Goal: Find specific page/section: Find specific page/section

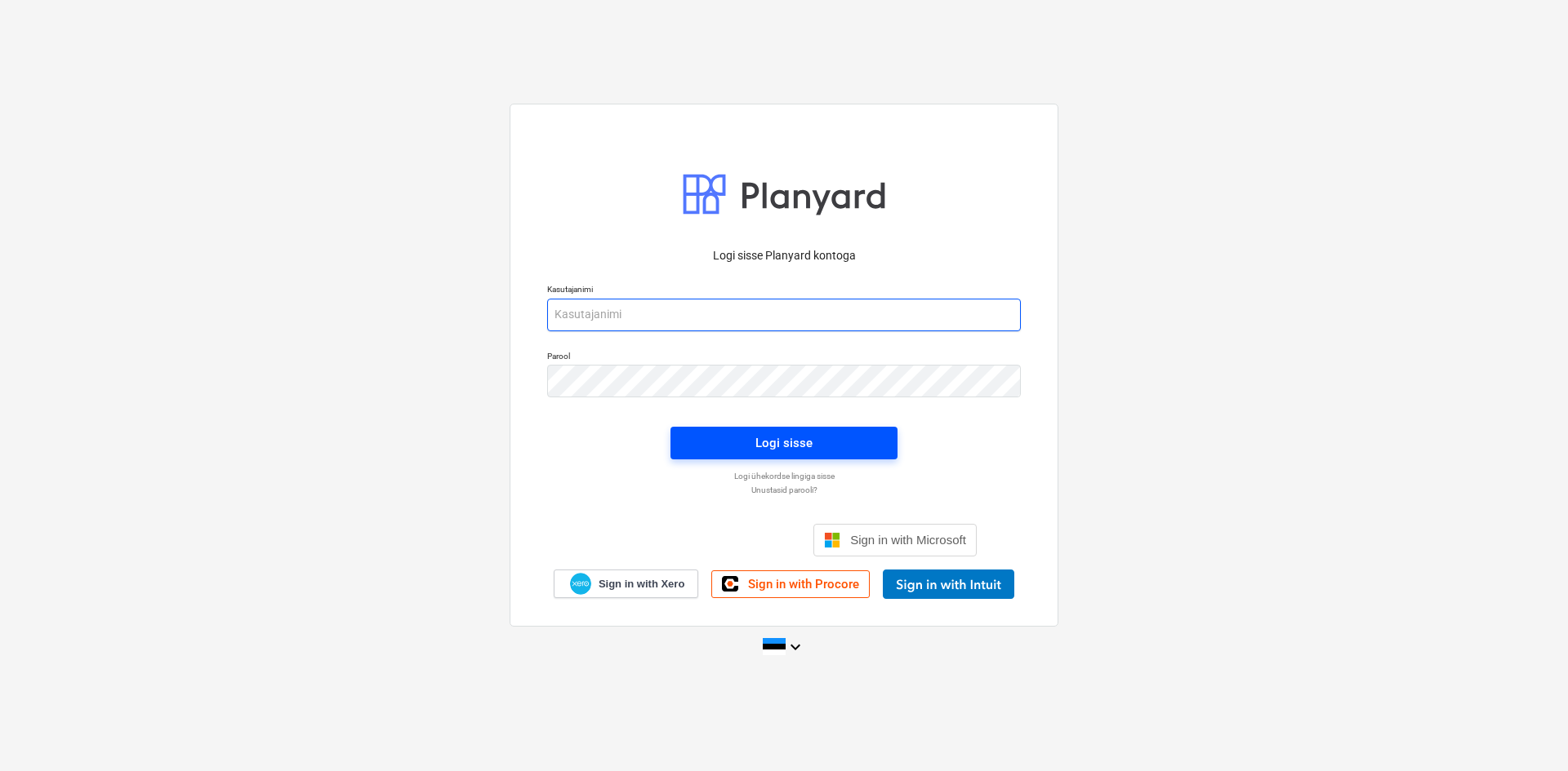
type input "[PERSON_NAME][EMAIL_ADDRESS][DOMAIN_NAME]"
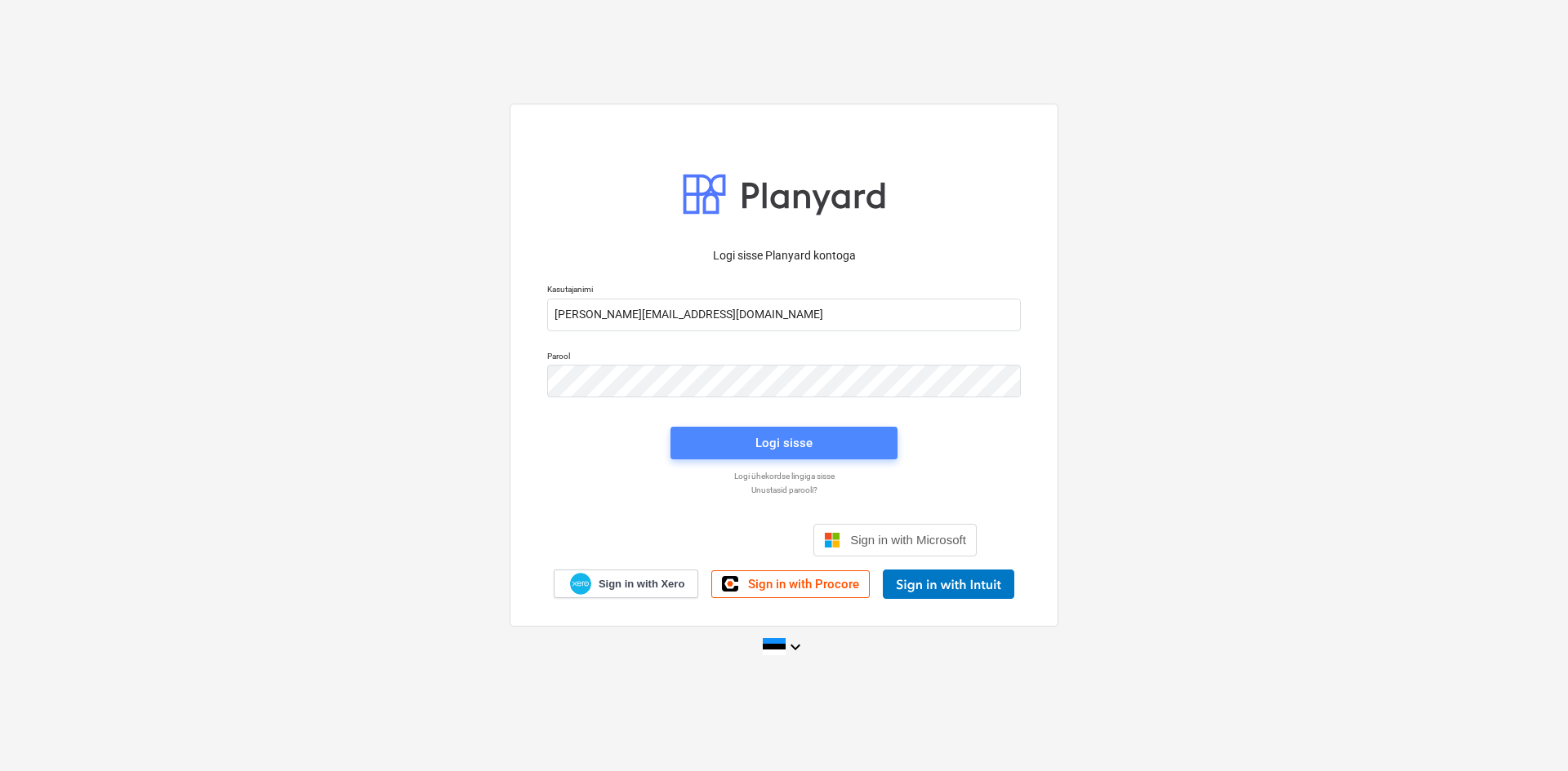
click at [800, 444] on div "Logi sisse" at bounding box center [784, 443] width 57 height 22
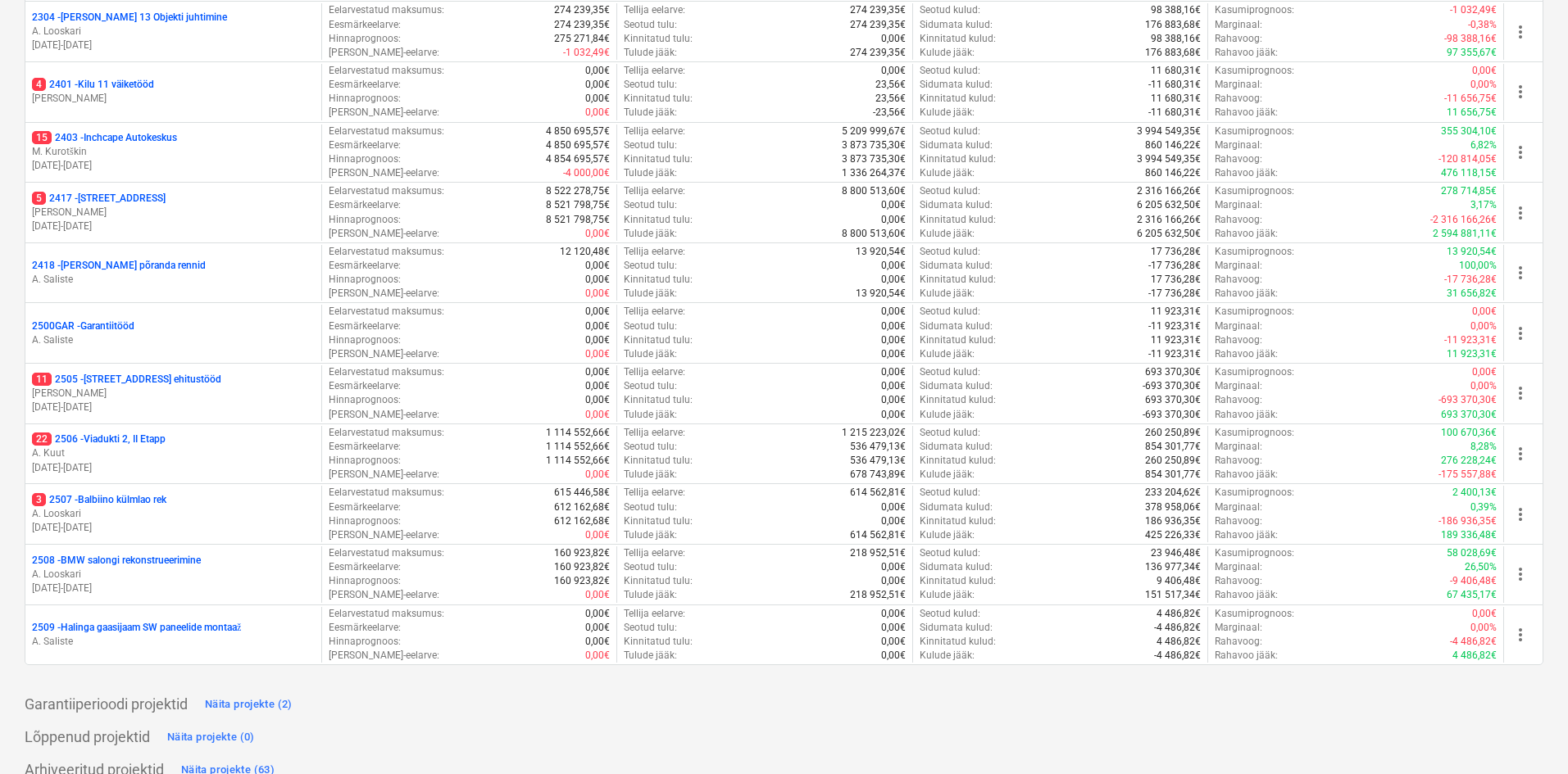
scroll to position [407, 0]
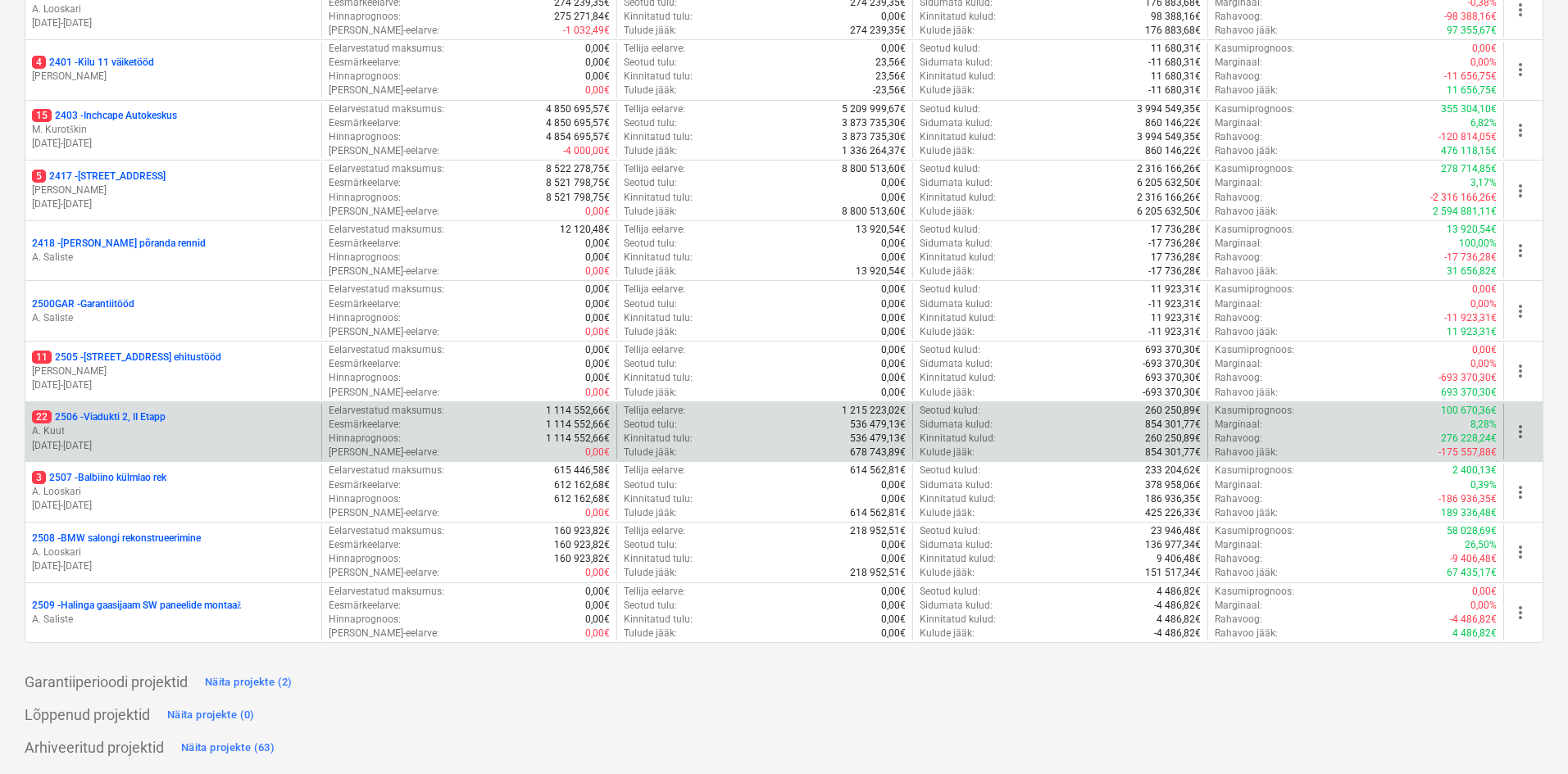
click at [74, 420] on p "22 2506 - Viadukti 2, II Etapp" at bounding box center [99, 417] width 134 height 14
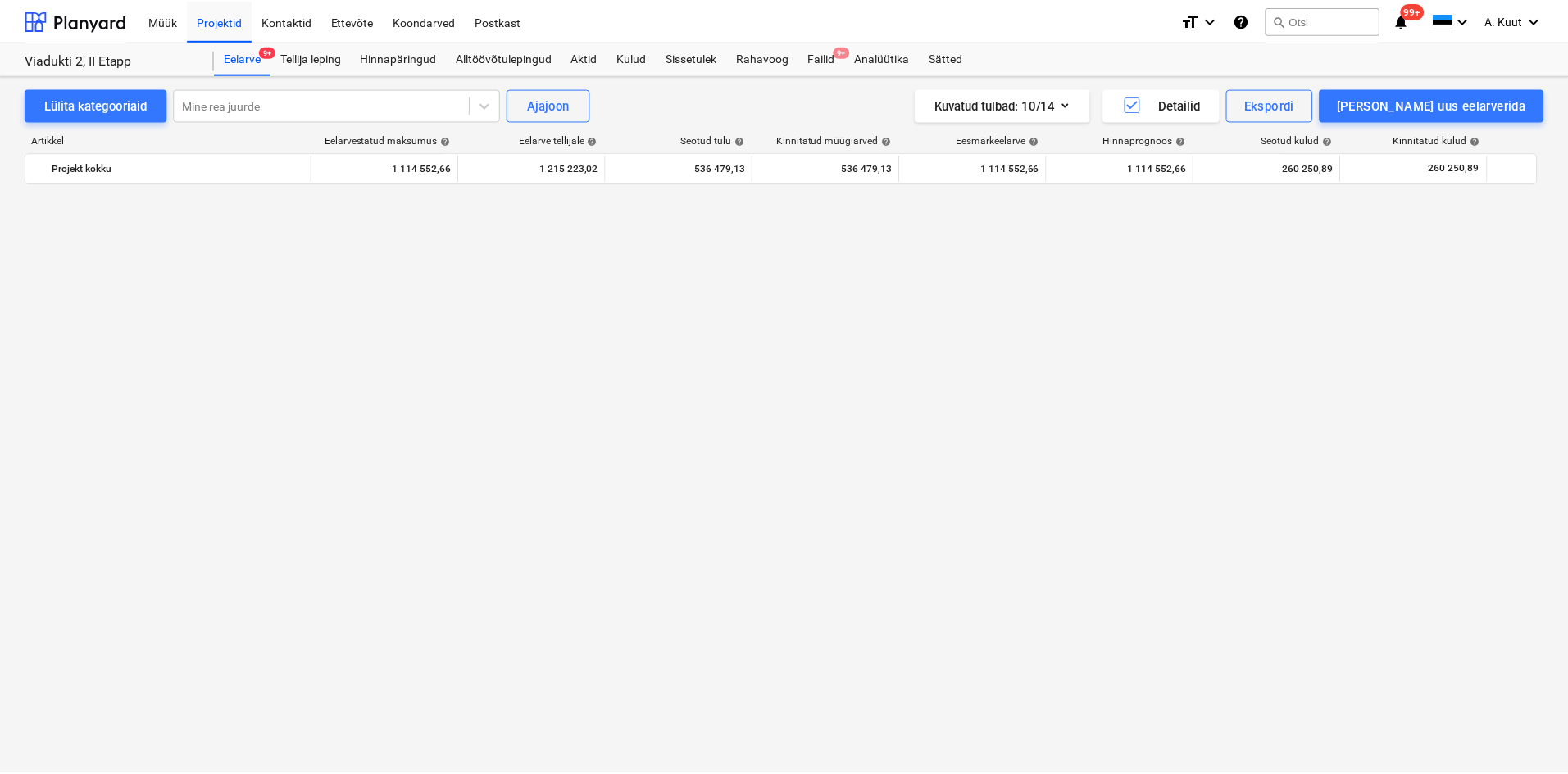
scroll to position [1373, 0]
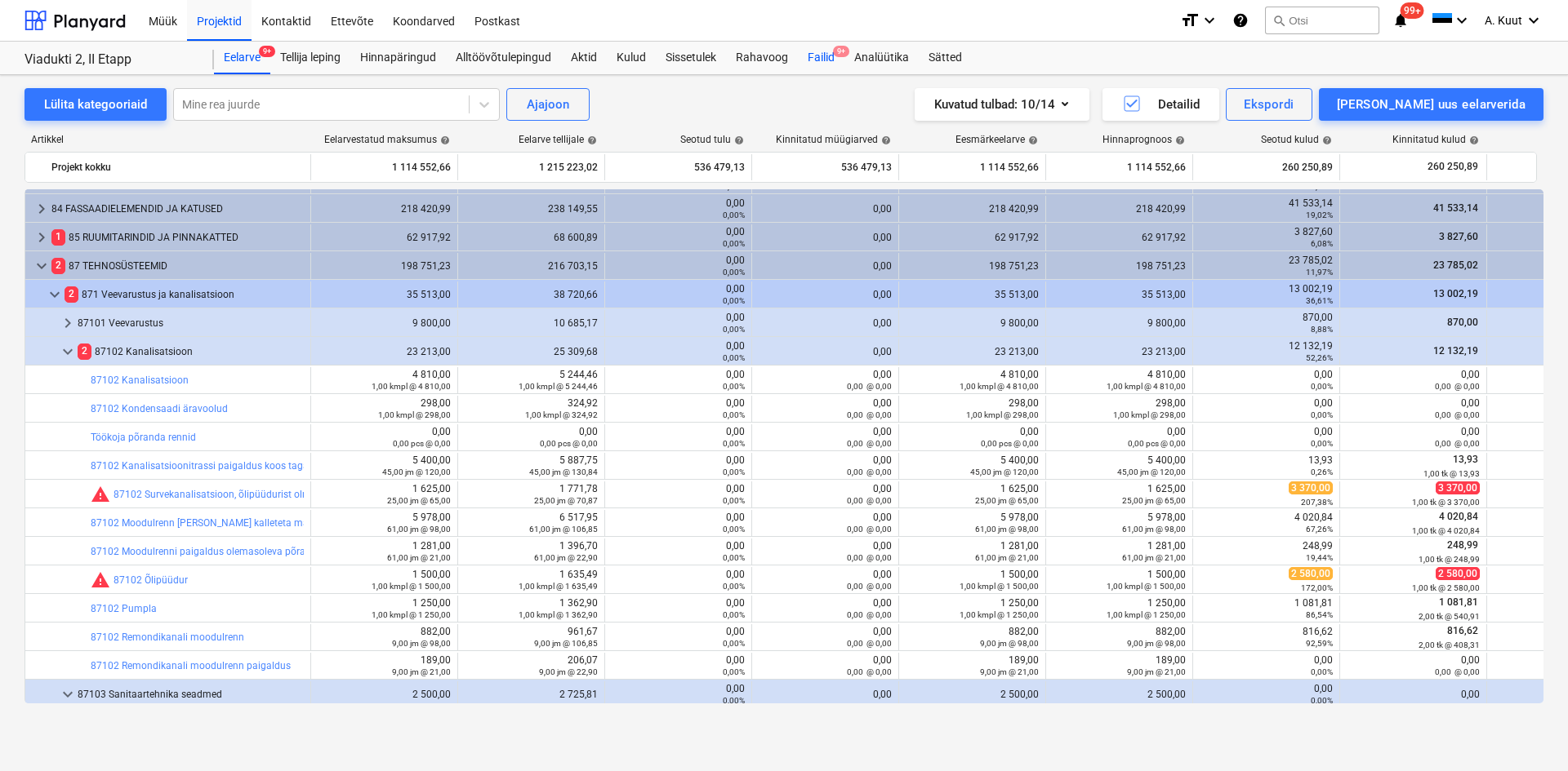
click at [826, 55] on div "Failid 9+" at bounding box center [821, 57] width 47 height 33
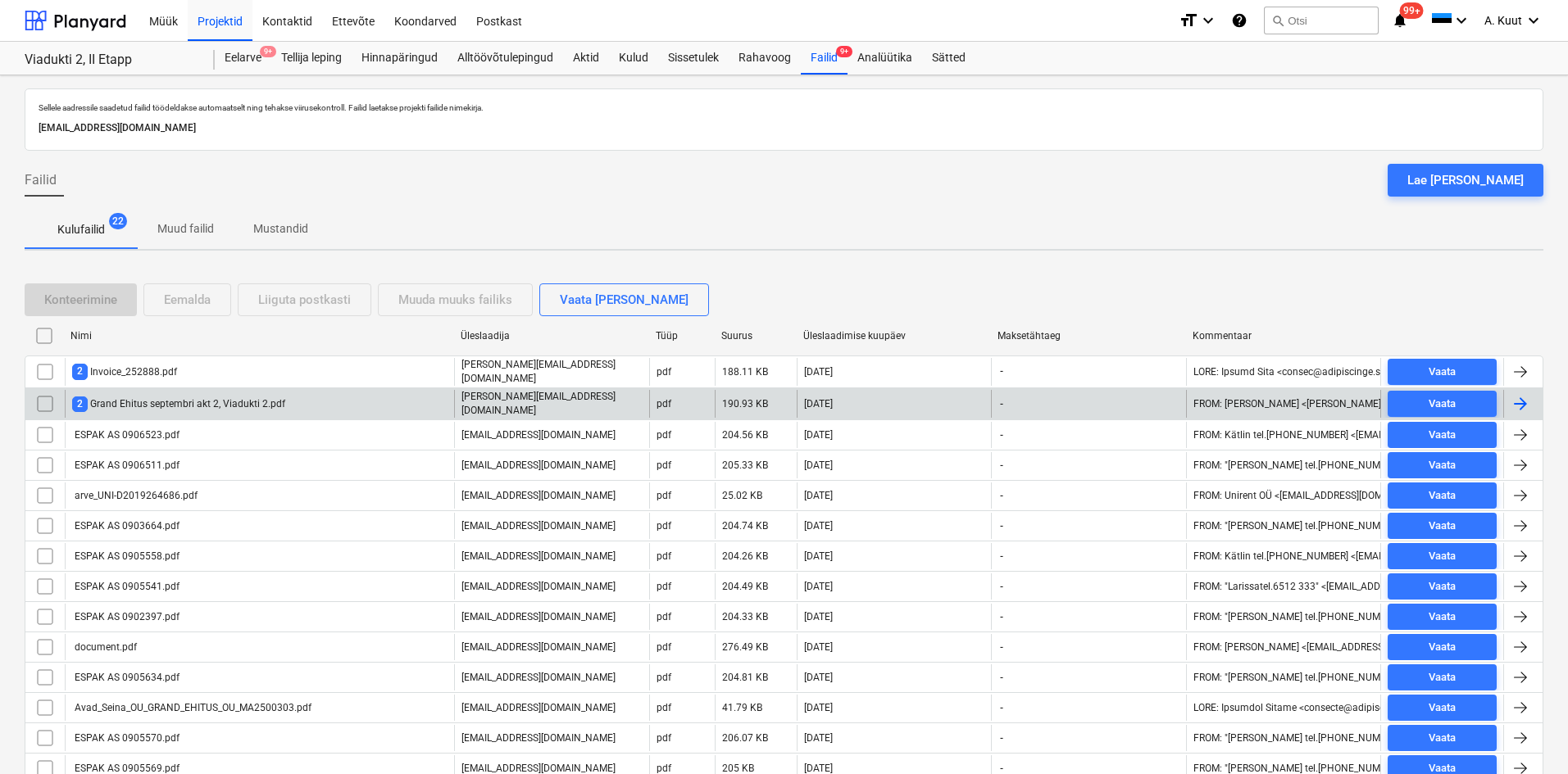
click at [127, 403] on div "2 Grand Ehitus septembri akt 2, Viadukti 2.pdf" at bounding box center [178, 404] width 213 height 16
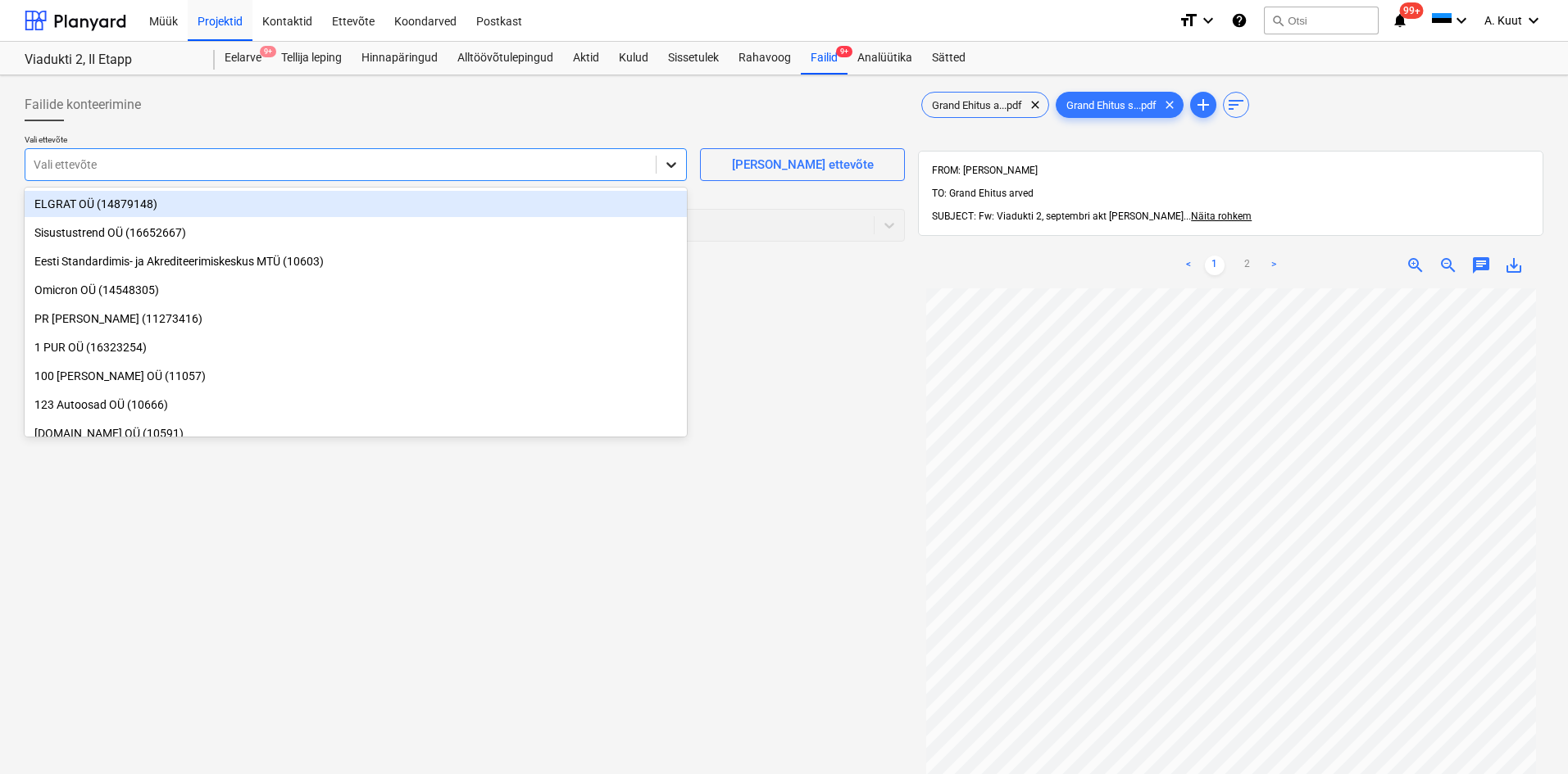
click at [678, 166] on icon at bounding box center [670, 164] width 16 height 16
click at [999, 107] on span "Grand Ehitus a...pdf" at bounding box center [977, 105] width 109 height 12
click at [328, 168] on div at bounding box center [340, 164] width 614 height 16
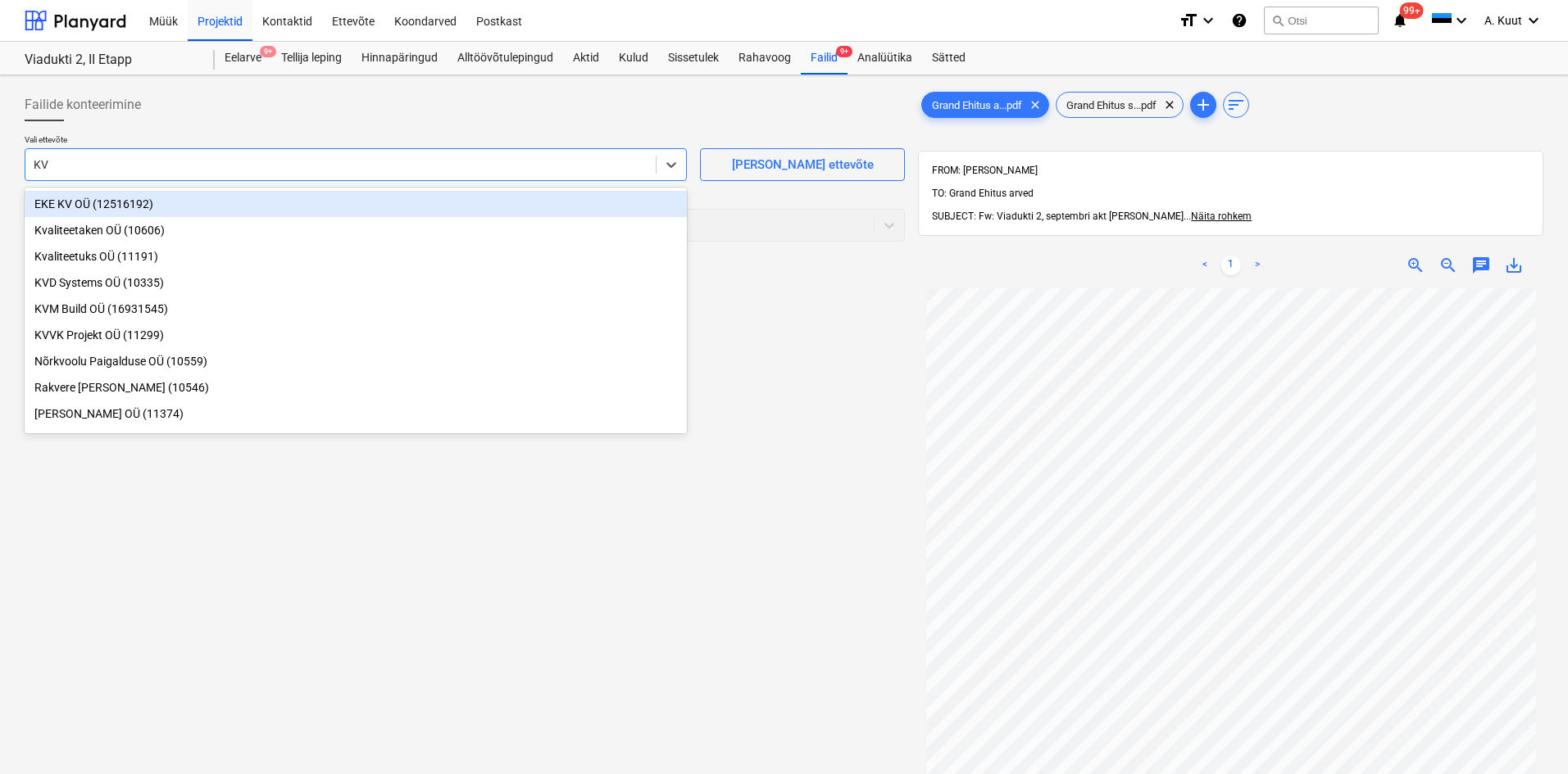
type input "KVM"
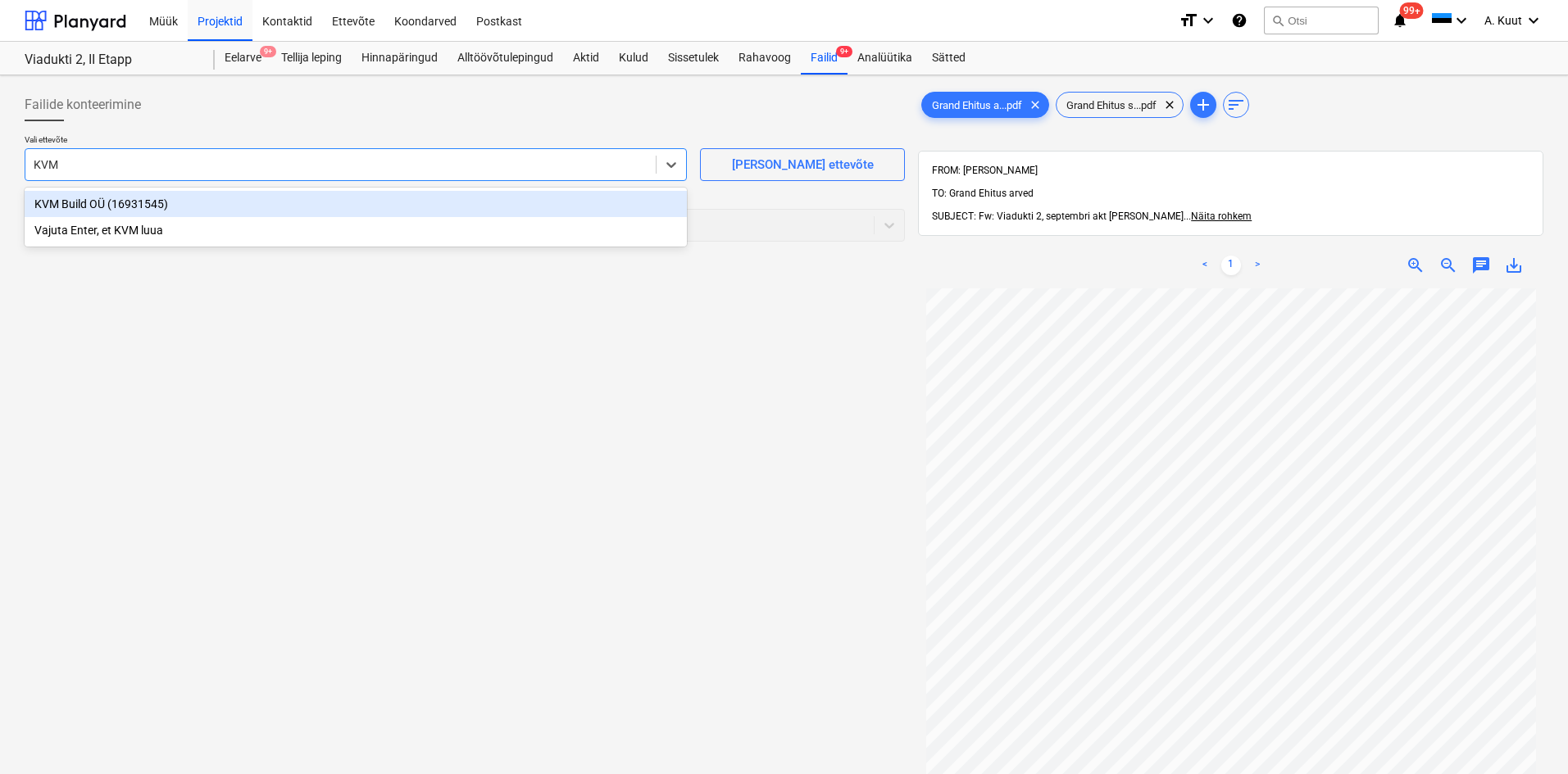
click at [84, 204] on div "KVM Build OÜ (16931545)" at bounding box center [355, 204] width 662 height 26
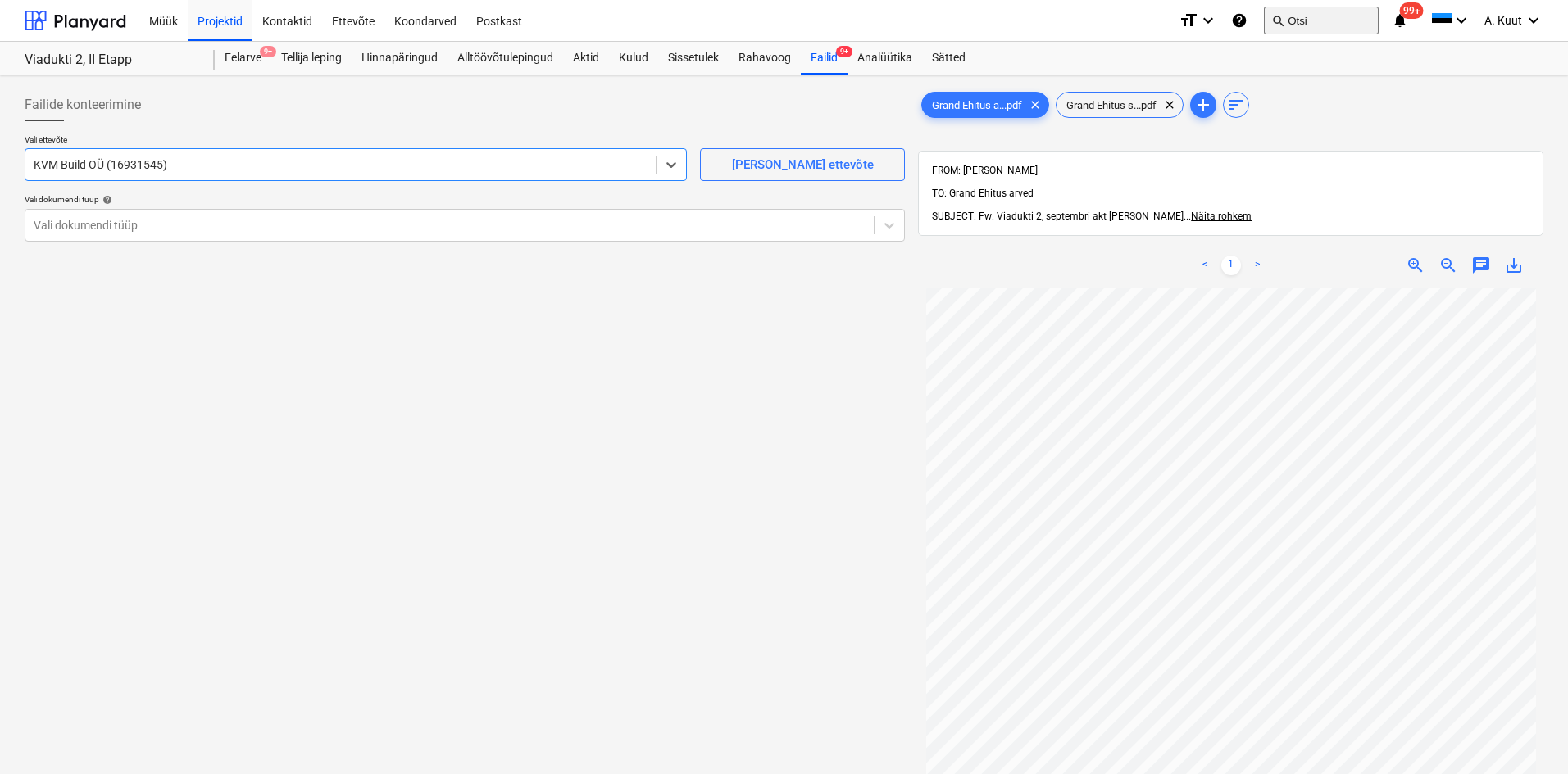
click at [1309, 17] on button "search Otsi" at bounding box center [1321, 21] width 115 height 28
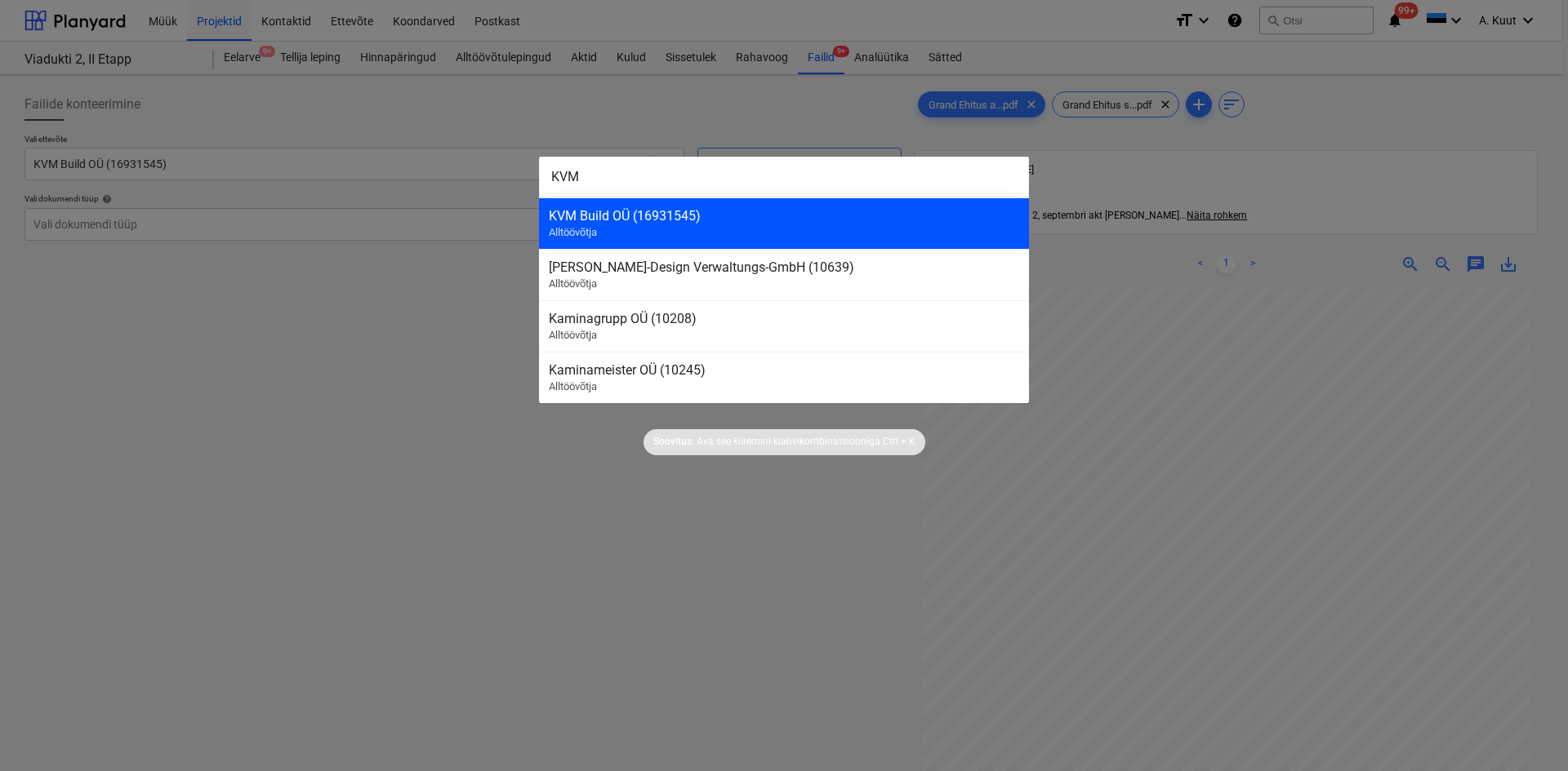
type input "KVM"
click at [589, 220] on div "KVM Build OÜ (16931545)" at bounding box center [784, 216] width 471 height 16
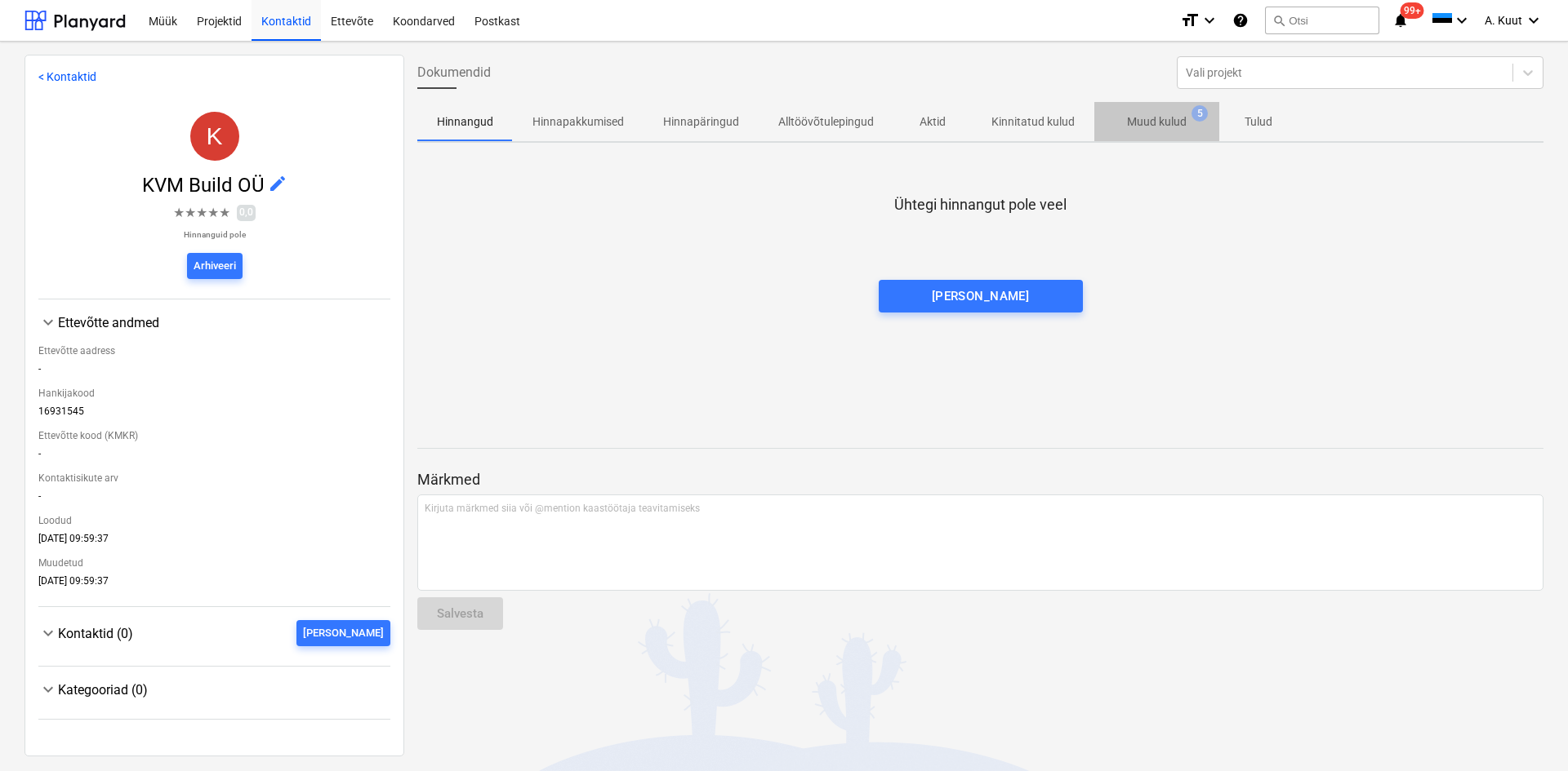
click at [1176, 121] on p "Muud kulud" at bounding box center [1156, 122] width 59 height 17
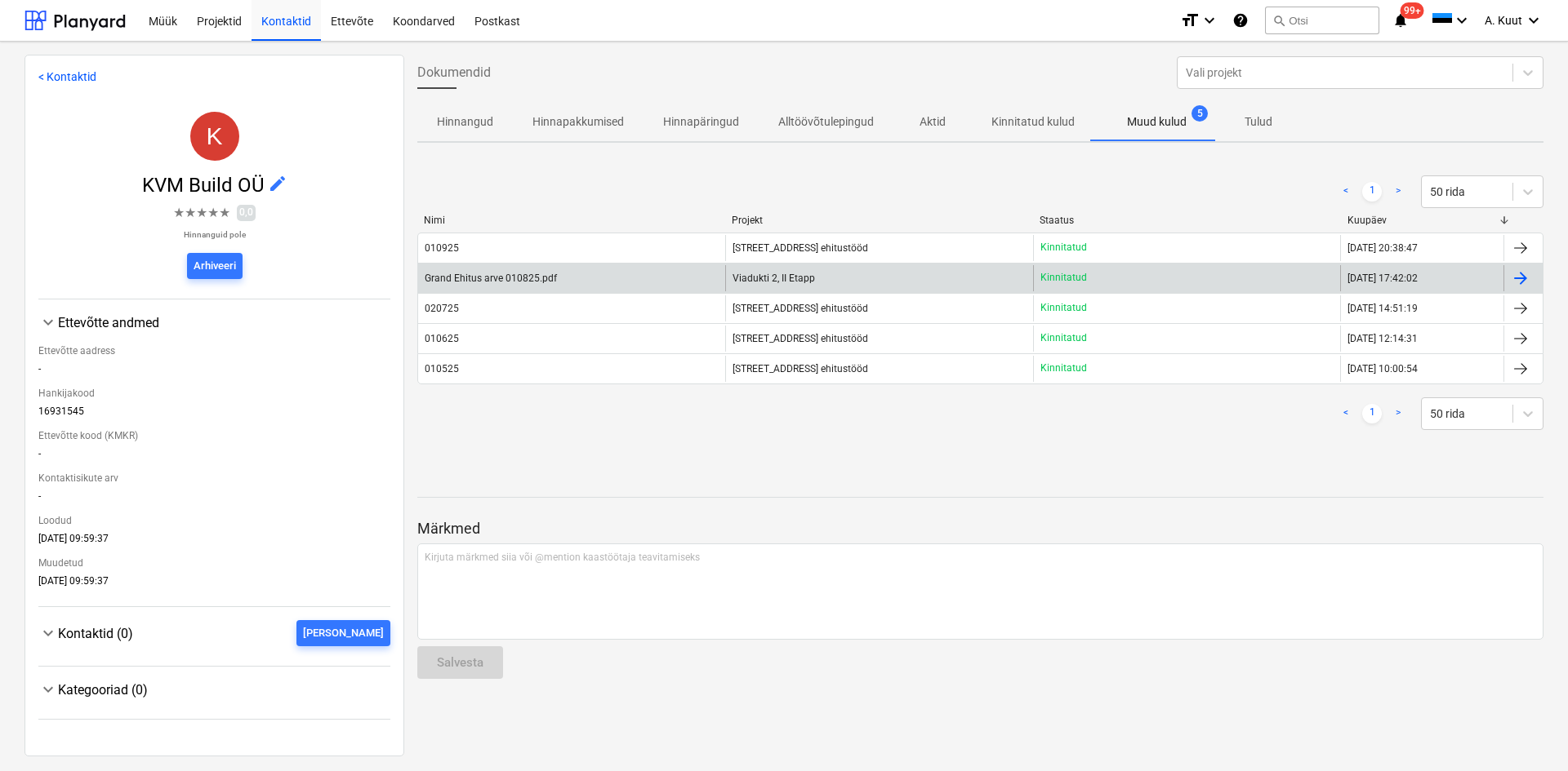
click at [484, 281] on div "Grand Ehitus arve 010825.pdf" at bounding box center [490, 278] width 132 height 11
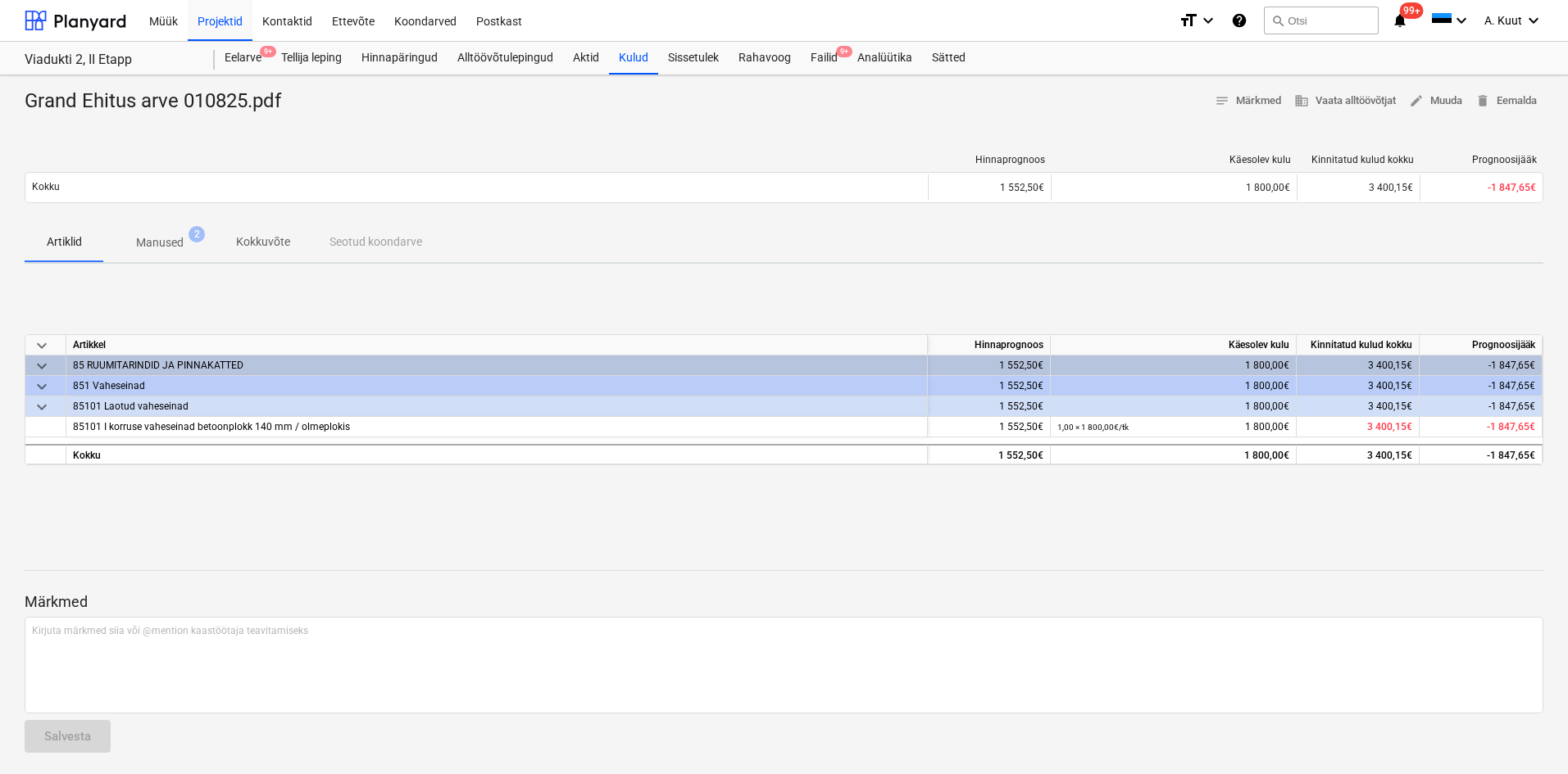
click at [156, 242] on p "Manused" at bounding box center [159, 243] width 47 height 17
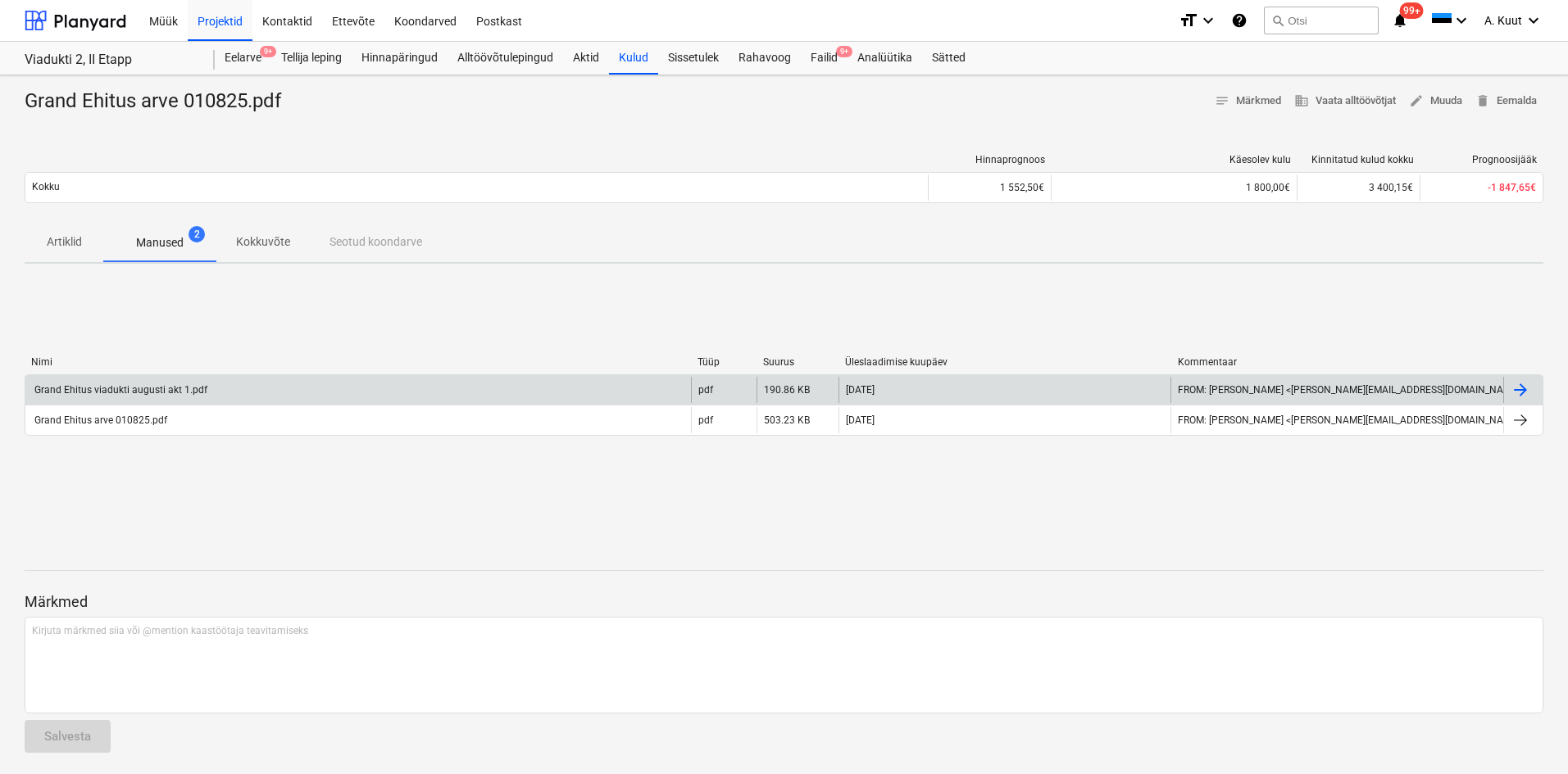
click at [142, 391] on div "Grand Ehitus viadukti augusti akt 1.pdf" at bounding box center [120, 390] width 175 height 11
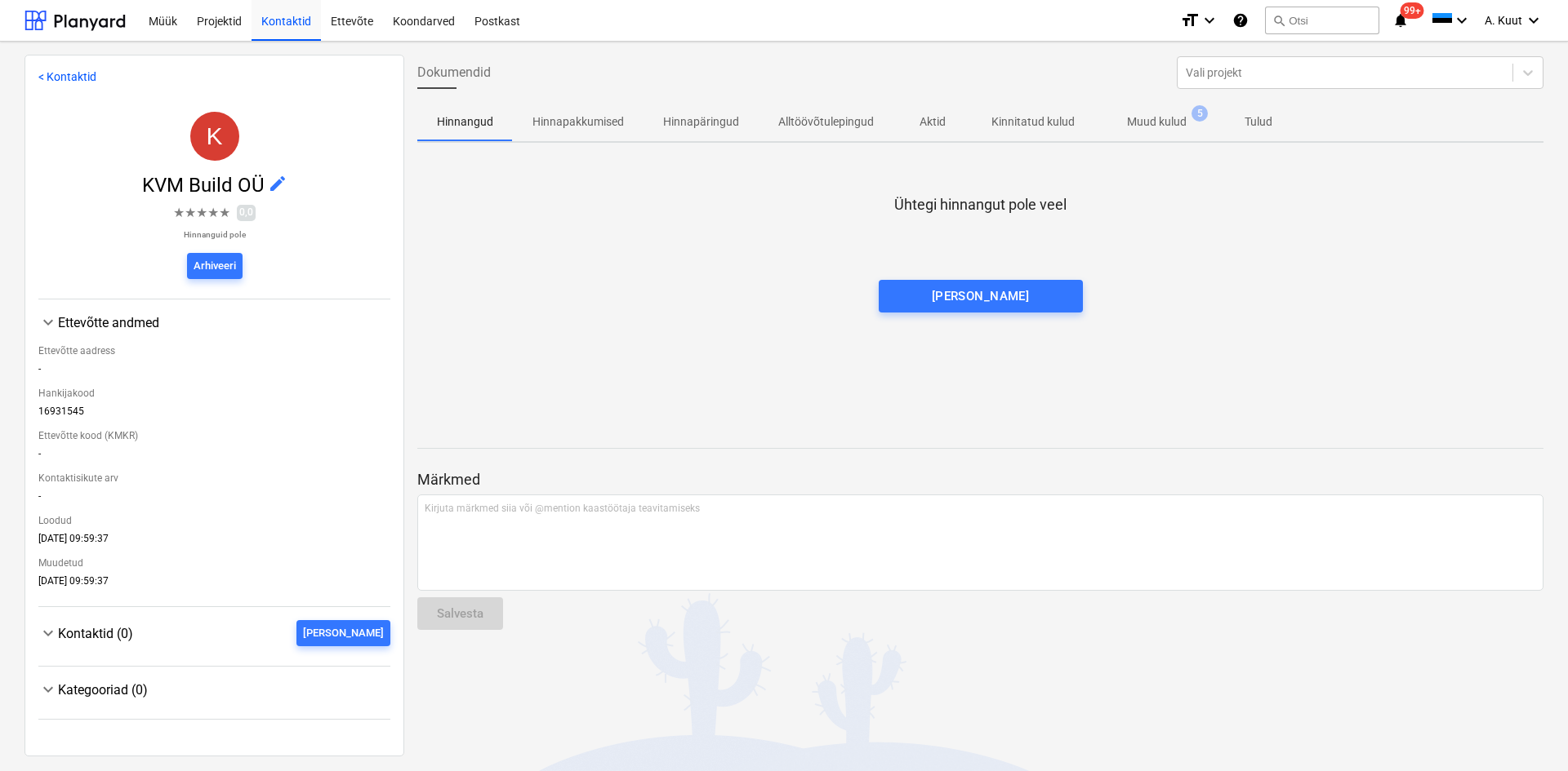
click at [1173, 119] on p "Muud kulud" at bounding box center [1156, 122] width 59 height 17
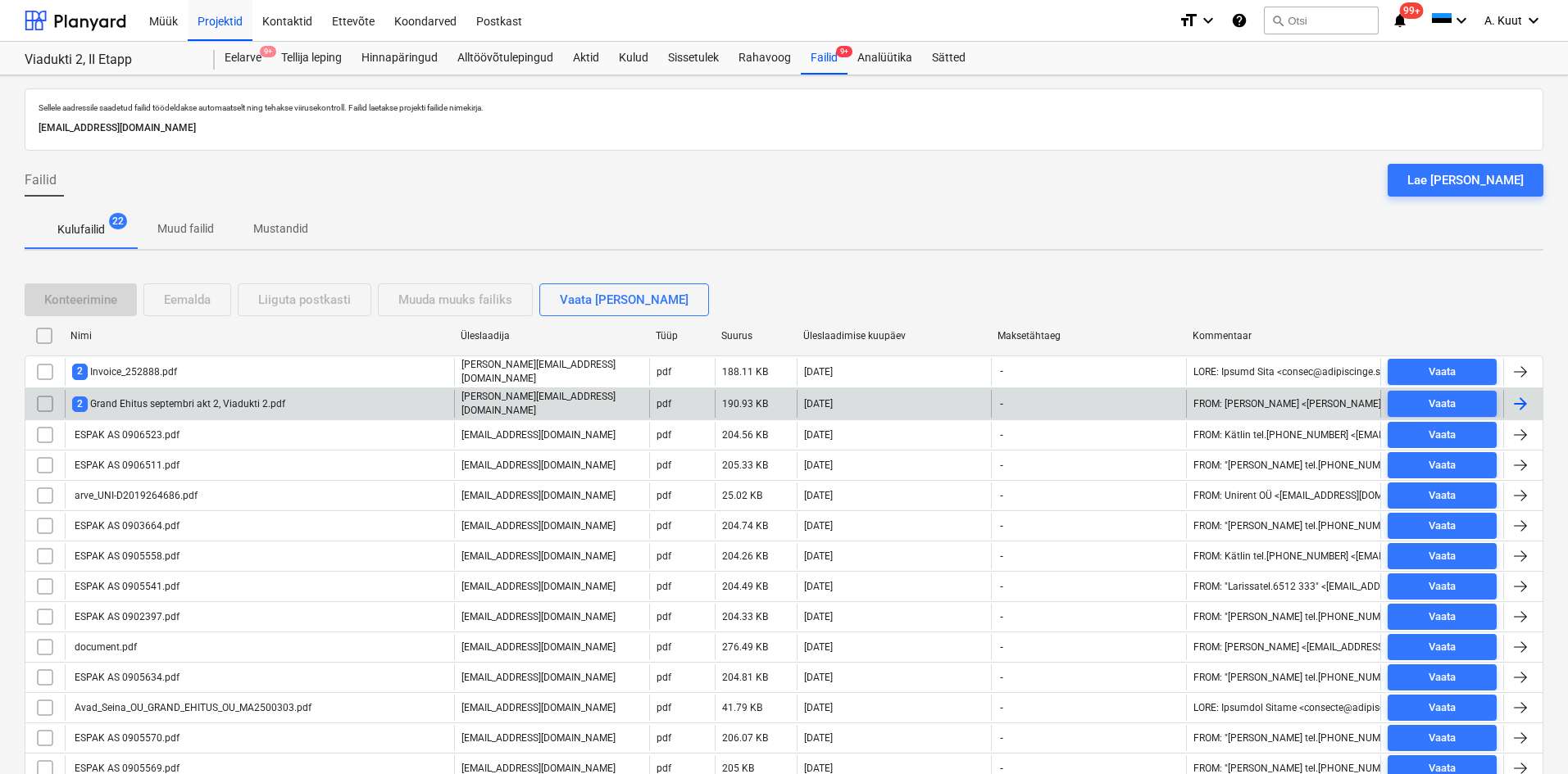
click at [139, 401] on div "2 Grand Ehitus septembri akt 2, Viadukti 2.pdf" at bounding box center [178, 404] width 213 height 16
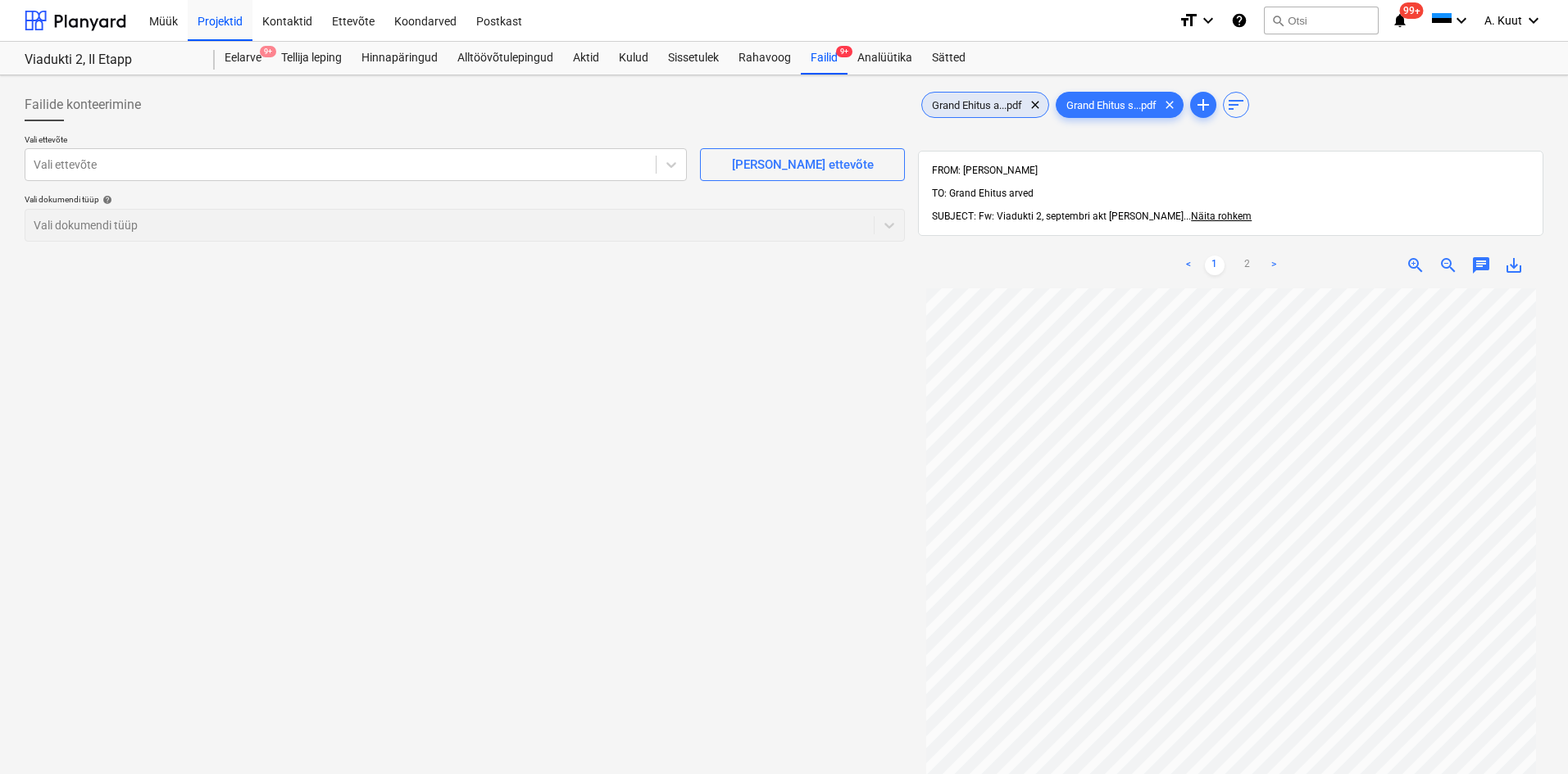
click at [982, 110] on span "Grand Ehitus a...pdf" at bounding box center [977, 105] width 109 height 12
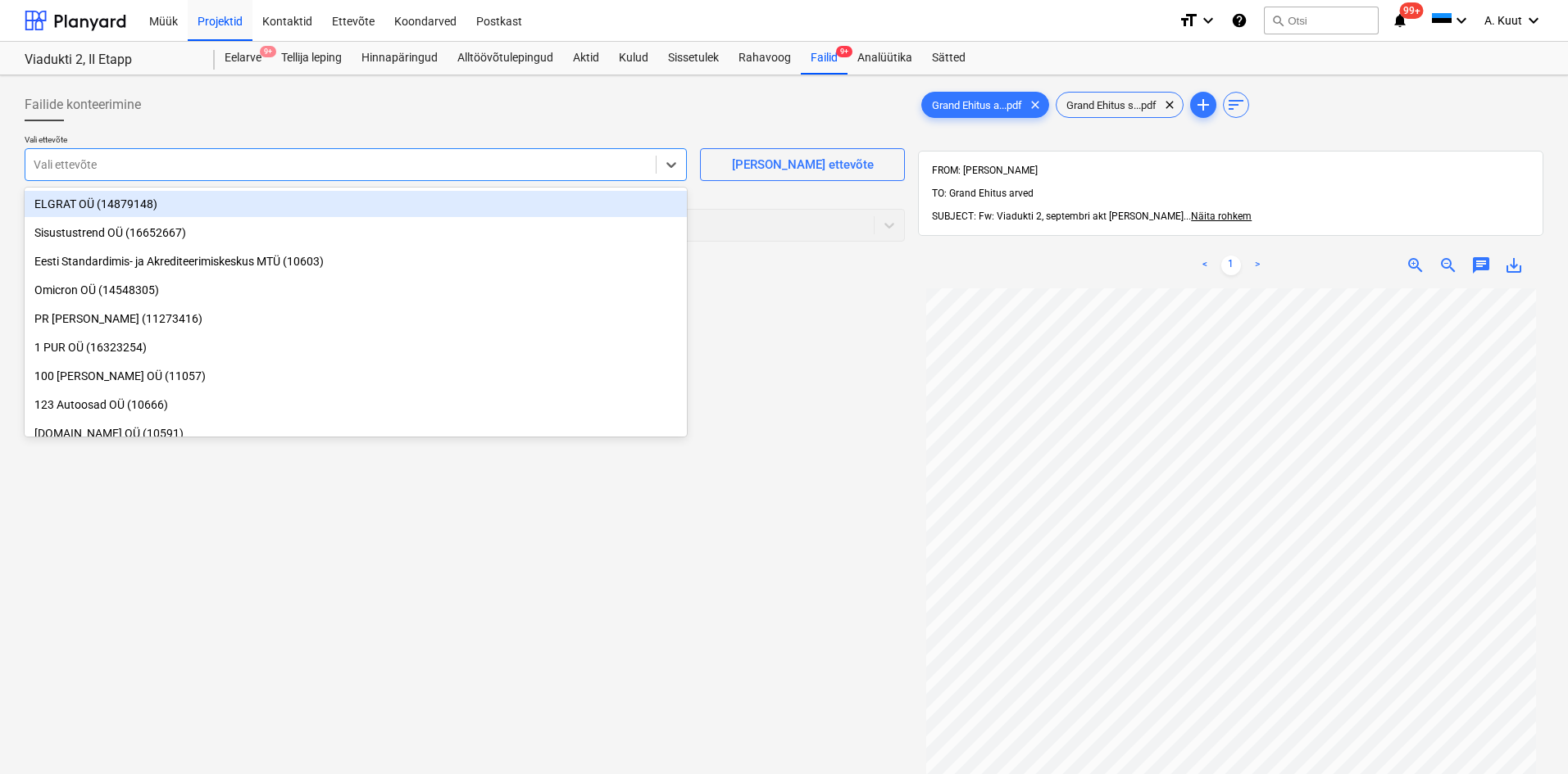
click at [107, 162] on div at bounding box center [340, 164] width 614 height 16
